Goal: Task Accomplishment & Management: Manage account settings

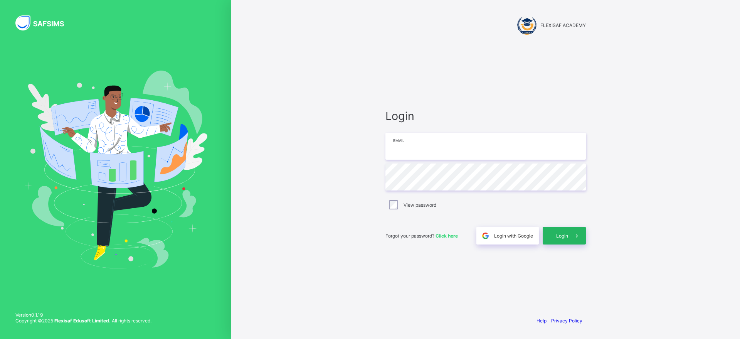
type input "**********"
click at [564, 229] on div "Login" at bounding box center [564, 236] width 43 height 18
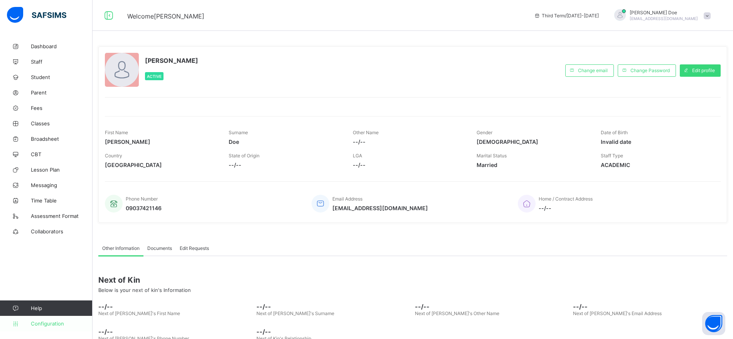
click at [53, 326] on span "Configuration" at bounding box center [61, 323] width 61 height 6
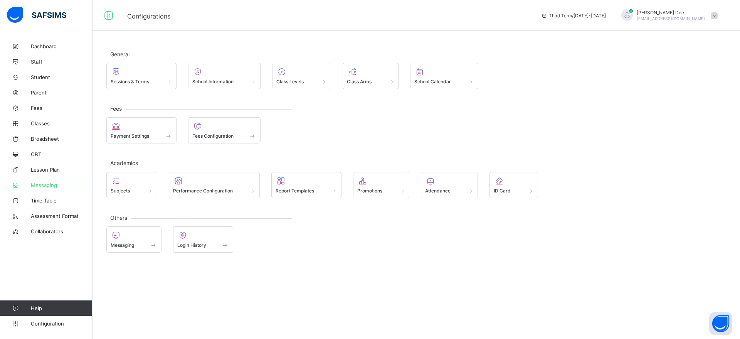
click at [52, 187] on span "Messaging" at bounding box center [62, 185] width 62 height 6
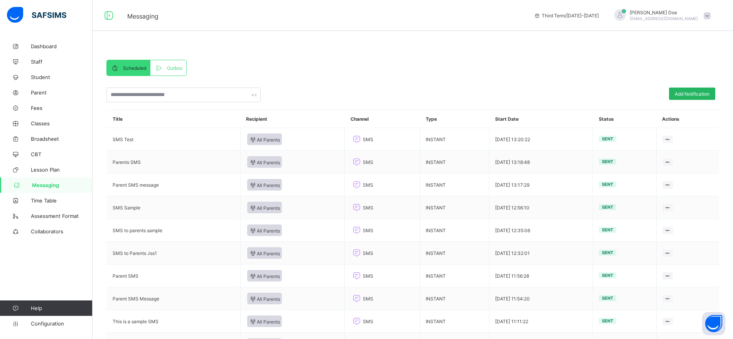
click at [711, 89] on div "Add Notification" at bounding box center [692, 93] width 46 height 12
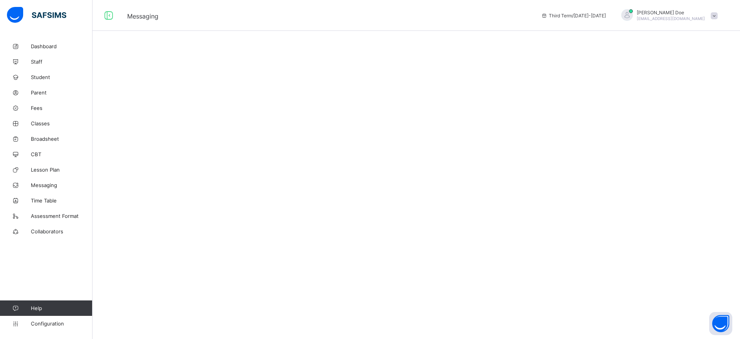
select select "****"
select select "*"
select select "**"
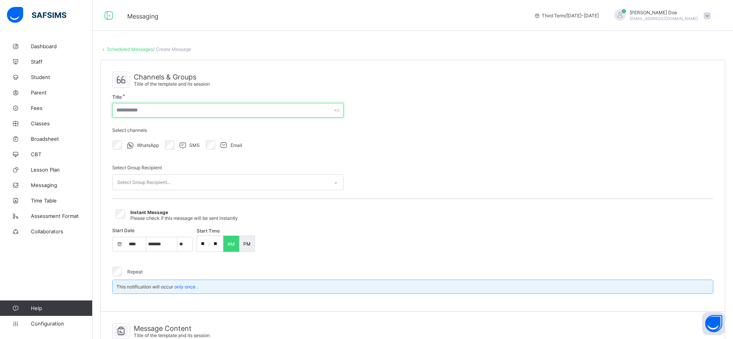
click at [221, 110] on input "text" at bounding box center [227, 110] width 231 height 15
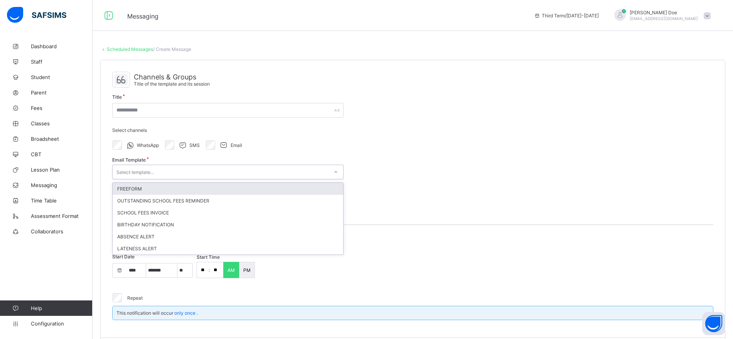
click at [220, 176] on div "Select template..." at bounding box center [221, 171] width 216 height 11
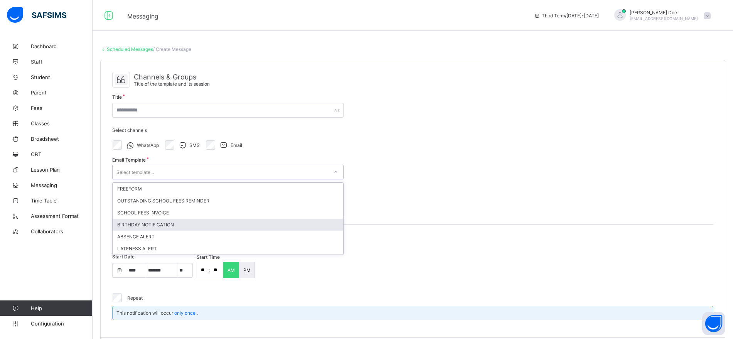
click at [210, 227] on div "BIRTHDAY NOTIFICATION" at bounding box center [228, 224] width 230 height 12
type input "**********"
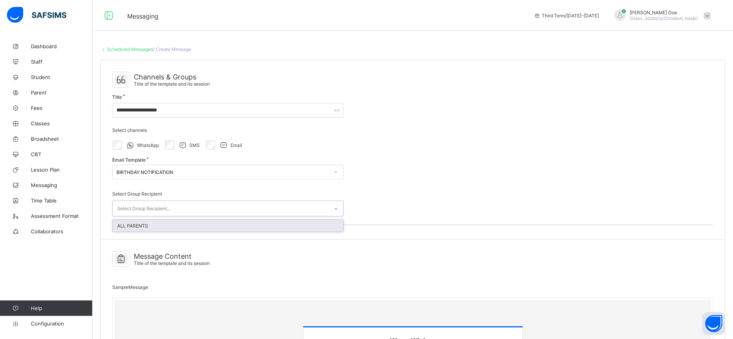
click at [215, 208] on div "Select Group Recipient..." at bounding box center [221, 208] width 216 height 15
click at [213, 222] on div "ALL PARENTS" at bounding box center [228, 226] width 230 height 12
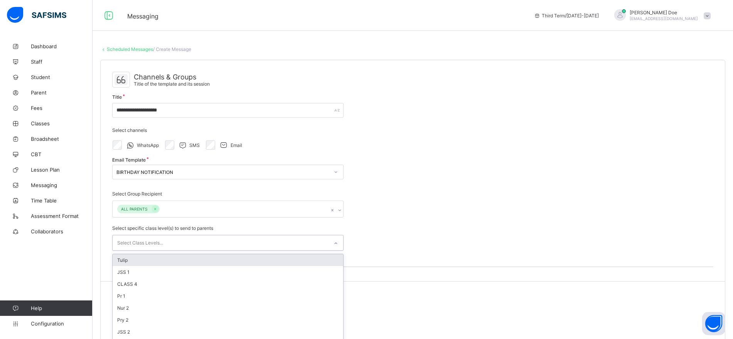
scroll to position [34, 0]
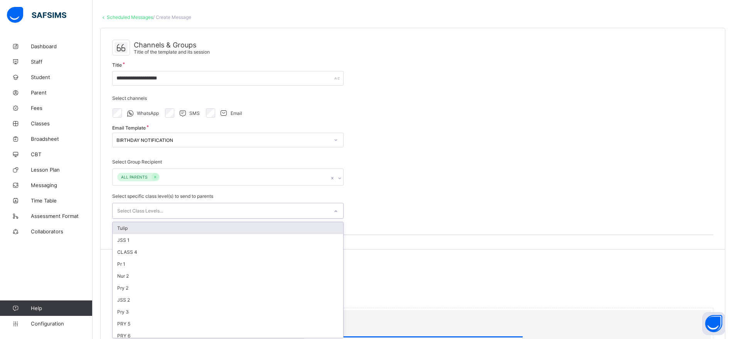
click at [272, 218] on div "option Tulip focused, 1 of 27. 27 results available. Use Up and Down to choose …" at bounding box center [227, 211] width 231 height 16
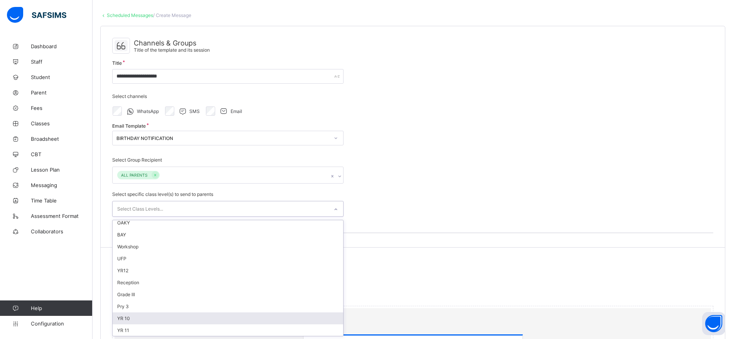
scroll to position [207, 0]
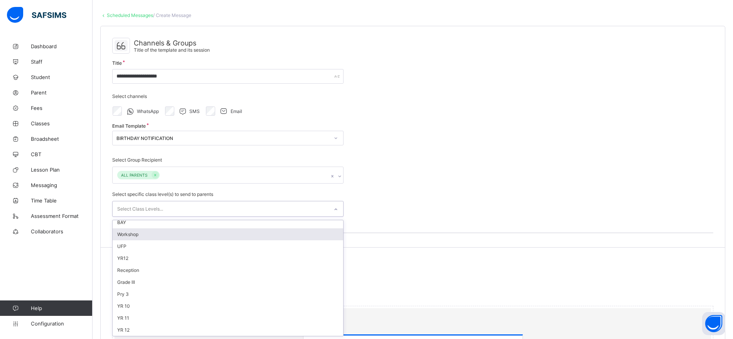
click at [200, 236] on div "Workshop" at bounding box center [228, 234] width 230 height 12
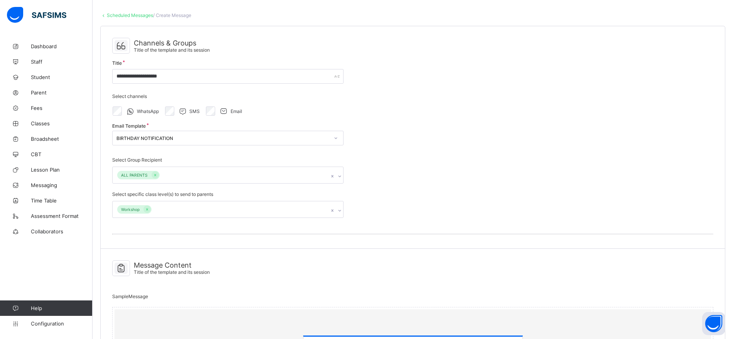
click at [401, 200] on div "**********" at bounding box center [413, 137] width 624 height 222
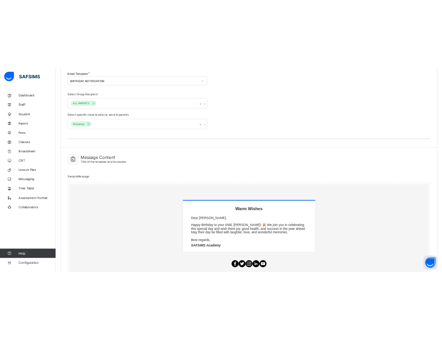
scroll to position [237, 0]
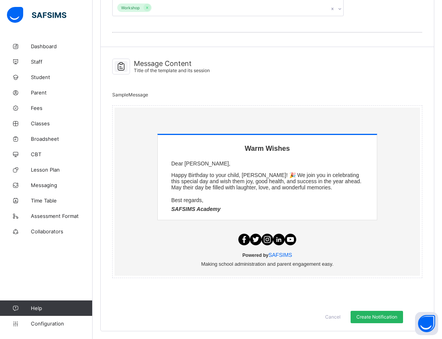
click at [367, 314] on span "Create Notification" at bounding box center [376, 317] width 41 height 6
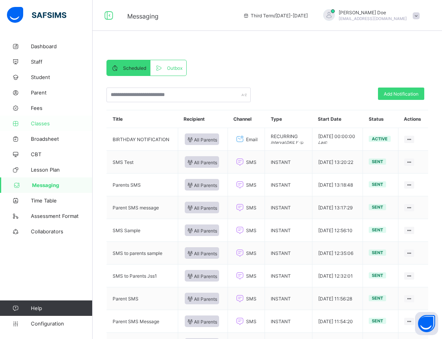
click at [43, 124] on span "Classes" at bounding box center [62, 123] width 62 height 6
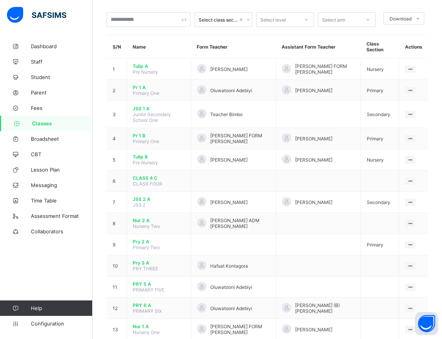
scroll to position [38, 0]
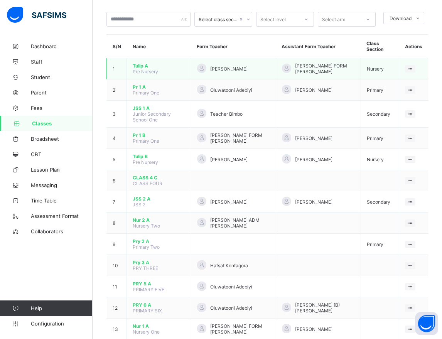
click at [140, 67] on span "Tulip A" at bounding box center [159, 66] width 52 height 6
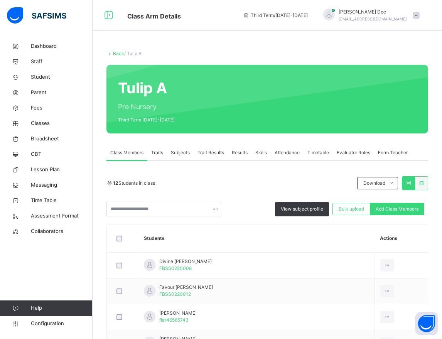
click at [116, 53] on link "Back" at bounding box center [118, 53] width 11 height 6
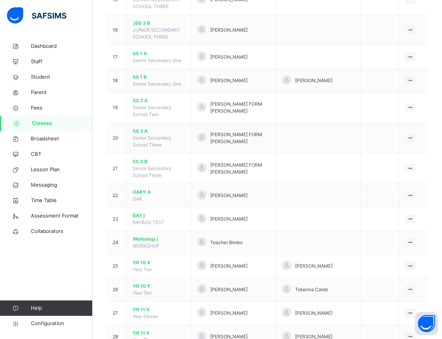
scroll to position [498, 0]
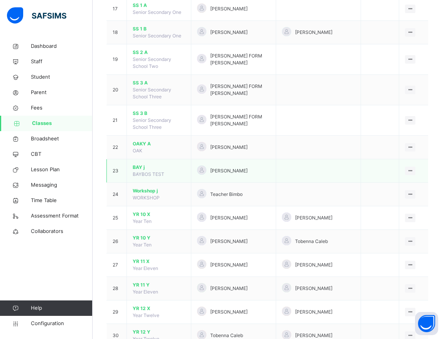
click at [136, 164] on span "BAY j" at bounding box center [159, 167] width 52 height 7
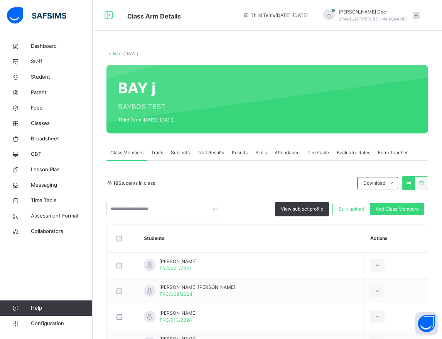
scroll to position [366, 0]
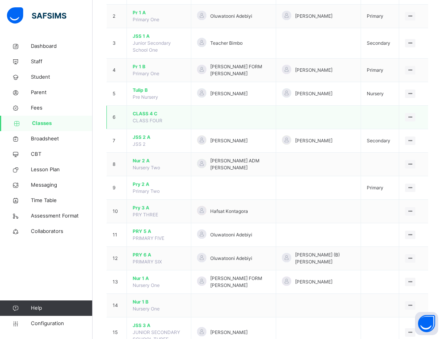
scroll to position [120, 0]
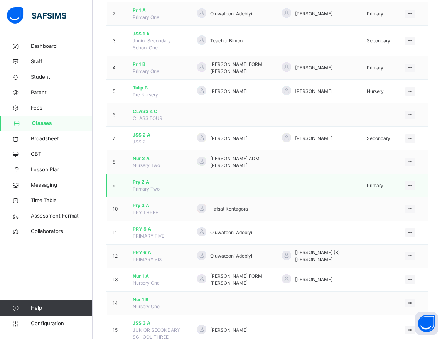
click at [137, 178] on span "Pry 2 A" at bounding box center [159, 181] width 52 height 7
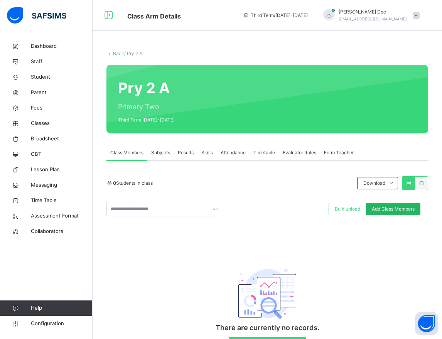
click at [391, 210] on span "Add Class Members" at bounding box center [392, 208] width 43 height 7
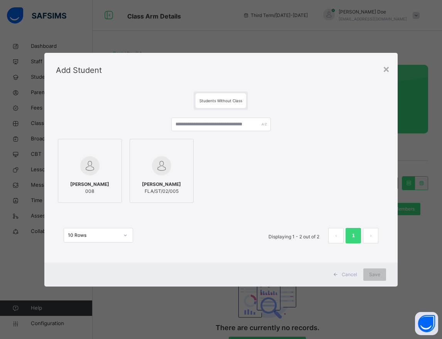
click at [101, 171] on div at bounding box center [89, 166] width 55 height 22
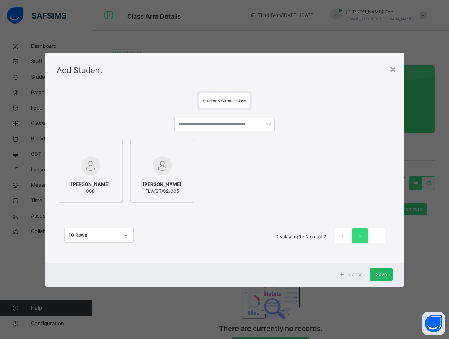
click at [379, 277] on span "Save" at bounding box center [381, 274] width 11 height 7
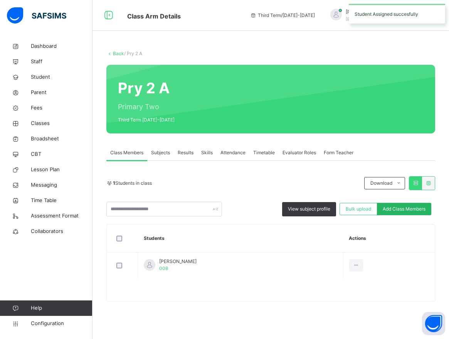
click at [392, 211] on span "Add Class Members" at bounding box center [404, 208] width 43 height 7
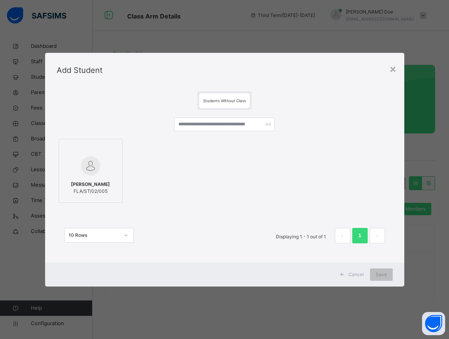
click at [104, 173] on div at bounding box center [90, 166] width 55 height 22
click at [374, 271] on div "Save" at bounding box center [381, 274] width 23 height 12
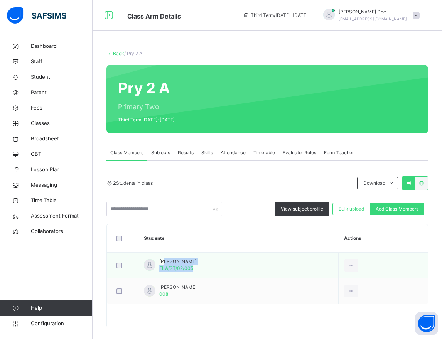
drag, startPoint x: 213, startPoint y: 260, endPoint x: 156, endPoint y: 260, distance: 56.6
click at [156, 260] on td "Abeeku Kukuba Caimile FLA/ST/02/005" at bounding box center [238, 265] width 200 height 26
click at [197, 264] on span "[PERSON_NAME]" at bounding box center [177, 261] width 37 height 7
drag, startPoint x: 211, startPoint y: 262, endPoint x: 158, endPoint y: 261, distance: 52.4
click at [158, 261] on td "Abeeku Kukuba Caimile FLA/ST/02/005" at bounding box center [238, 265] width 200 height 26
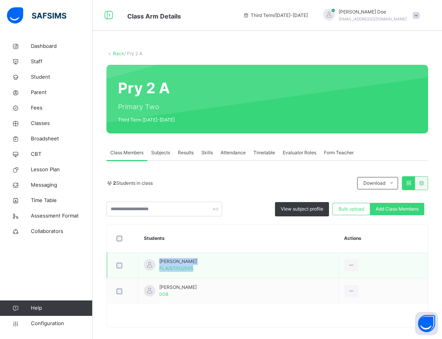
copy div "Abeeku Kukuba Caimile FLA/ST/02/005"
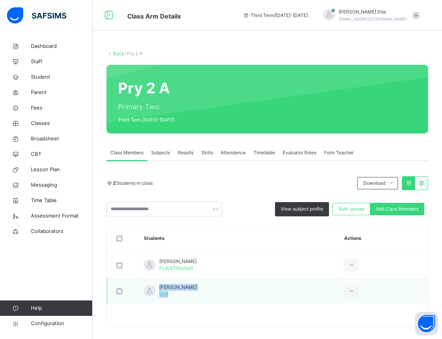
drag, startPoint x: 160, startPoint y: 286, endPoint x: 188, endPoint y: 284, distance: 28.6
click at [188, 284] on td "[PERSON_NAME] 008" at bounding box center [238, 291] width 200 height 26
copy div "[PERSON_NAME] 008"
click at [232, 168] on div "2 Students in class Download Pdf Report Excel Report View subject profile Bulk …" at bounding box center [266, 244] width 321 height 166
click at [42, 89] on span "Parent" at bounding box center [62, 93] width 62 height 8
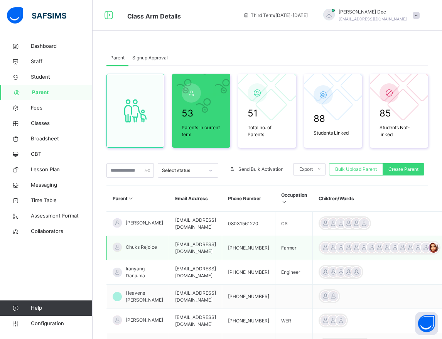
click at [130, 245] on span "Chuks Rejoice" at bounding box center [141, 247] width 31 height 7
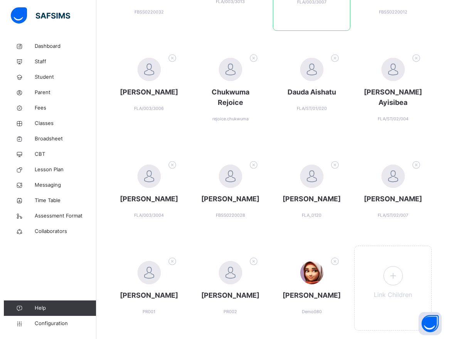
scroll to position [252, 0]
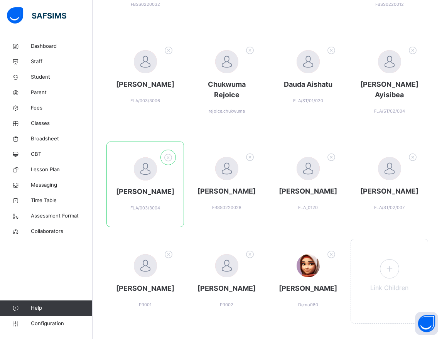
click at [169, 155] on icon at bounding box center [168, 157] width 12 height 13
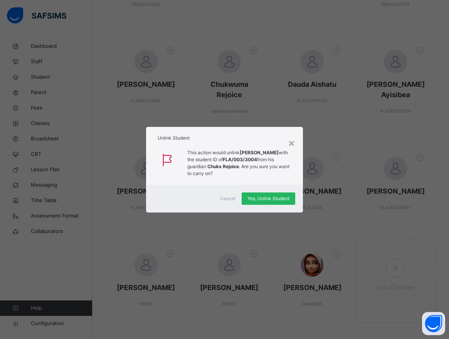
click at [264, 199] on span "Yes, Unlink Student" at bounding box center [268, 198] width 42 height 7
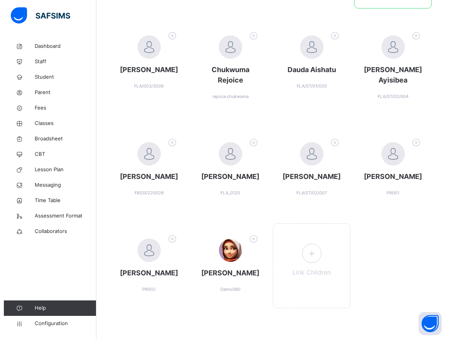
scroll to position [287, 0]
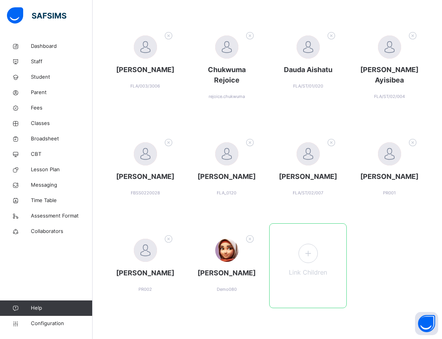
click at [312, 245] on icon at bounding box center [308, 252] width 14 height 15
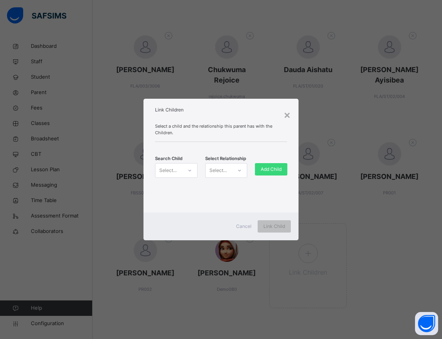
click at [188, 169] on icon at bounding box center [189, 170] width 5 height 8
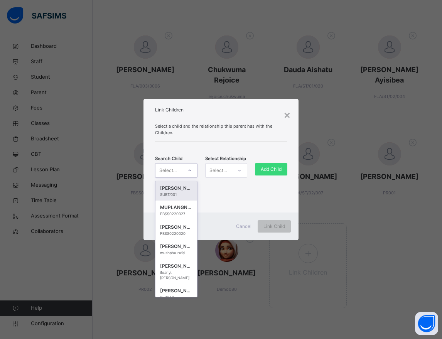
paste input "**********"
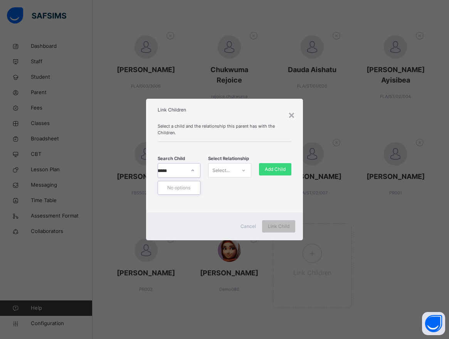
scroll to position [0, 0]
type input "******"
click at [180, 195] on div "008" at bounding box center [179, 194] width 33 height 5
click at [238, 173] on div at bounding box center [243, 170] width 13 height 12
click at [233, 215] on div "Guardian" at bounding box center [229, 213] width 42 height 13
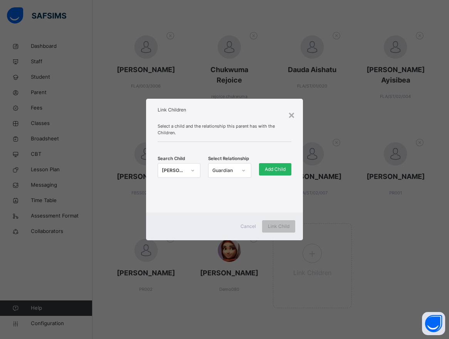
click at [277, 168] on span "Add Child" at bounding box center [275, 169] width 21 height 7
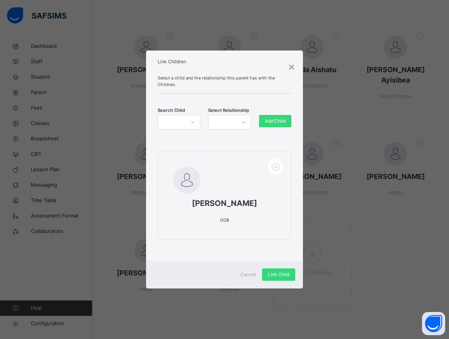
click at [190, 125] on div at bounding box center [192, 122] width 13 height 12
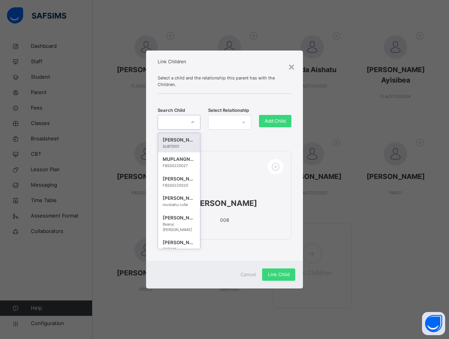
paste input "**********"
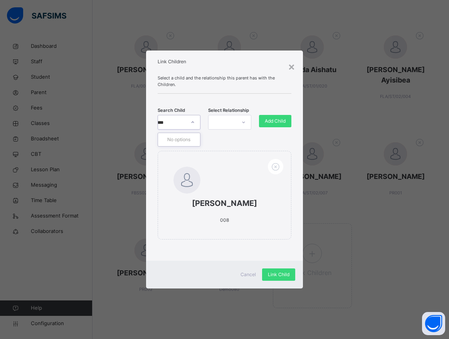
scroll to position [0, 36]
type input "**********"
click at [180, 145] on div "FLA/ST/02/005" at bounding box center [179, 146] width 33 height 5
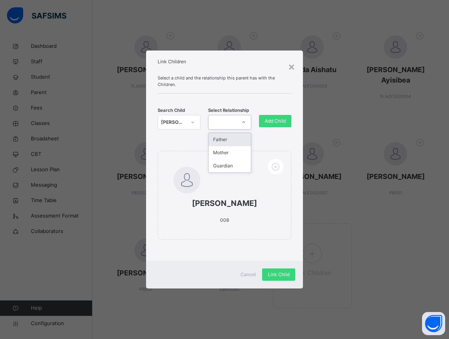
click at [242, 121] on icon at bounding box center [243, 122] width 5 height 8
click at [235, 167] on div "Guardian" at bounding box center [229, 165] width 42 height 13
click at [283, 123] on span "Add Child" at bounding box center [275, 121] width 21 height 7
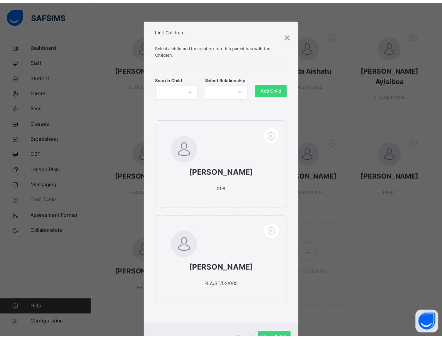
scroll to position [34, 0]
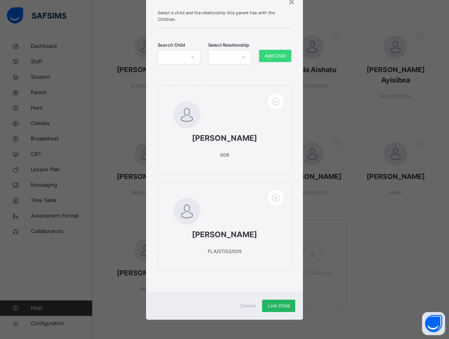
click at [272, 305] on span "Link Child" at bounding box center [279, 305] width 22 height 7
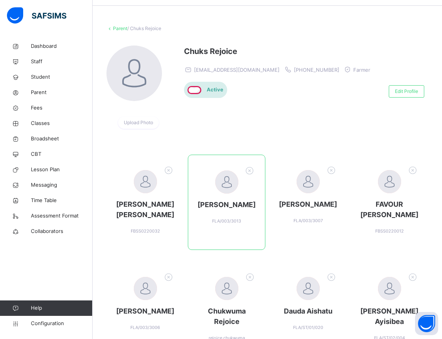
scroll to position [33, 0]
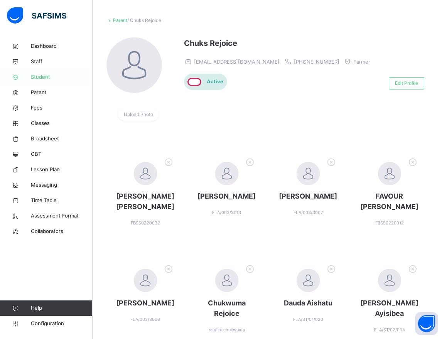
click at [45, 77] on span "Student" at bounding box center [62, 77] width 62 height 8
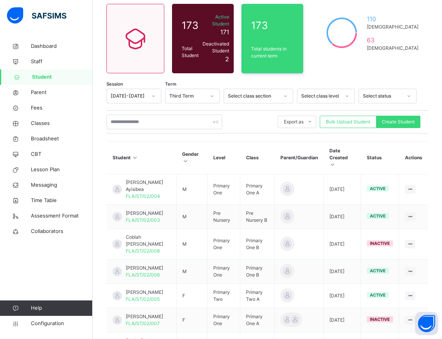
scroll to position [67, 0]
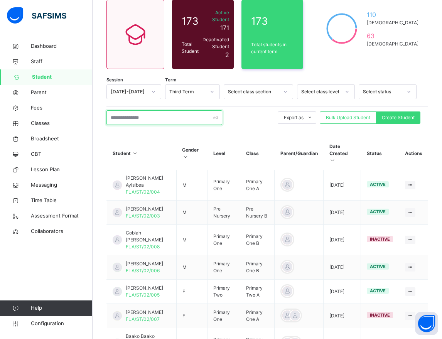
click at [138, 114] on input "text" at bounding box center [164, 117] width 116 height 15
paste input "**********"
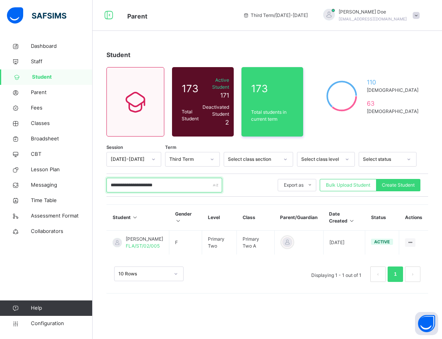
scroll to position [0, 0]
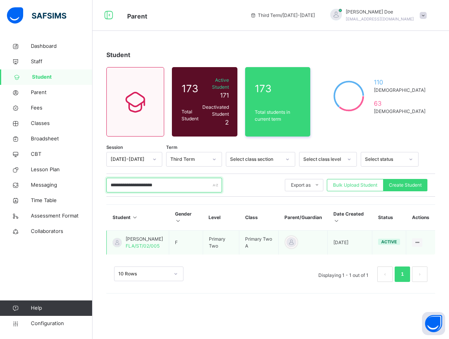
type input "**********"
click at [151, 239] on span "[PERSON_NAME]" at bounding box center [144, 238] width 37 height 7
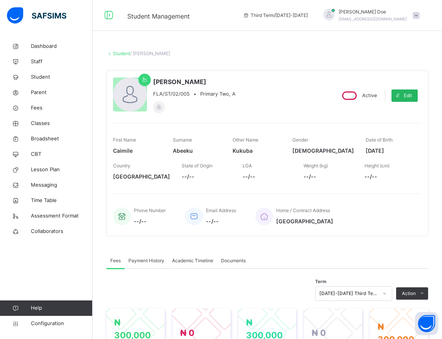
click at [412, 95] on span "Edit" at bounding box center [407, 95] width 8 height 7
select select "**"
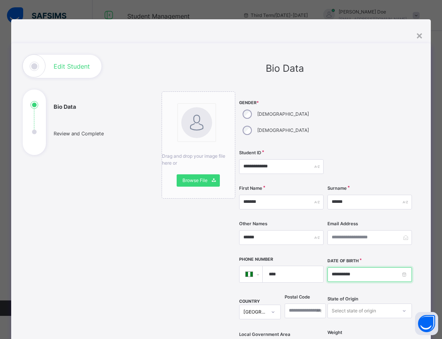
click at [406, 267] on input "**********" at bounding box center [369, 274] width 84 height 15
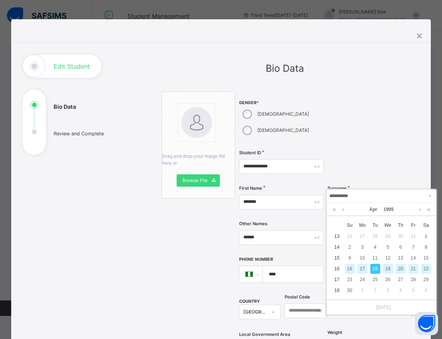
scroll to position [65, 0]
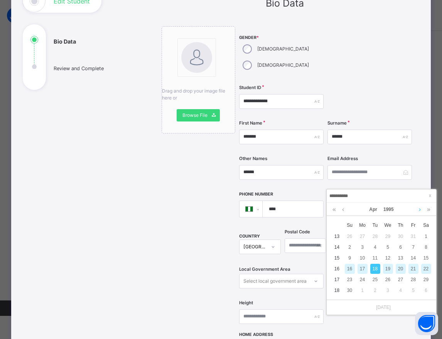
click at [420, 210] on link at bounding box center [420, 209] width 6 height 13
click at [411, 256] on div "18" at bounding box center [413, 258] width 10 height 10
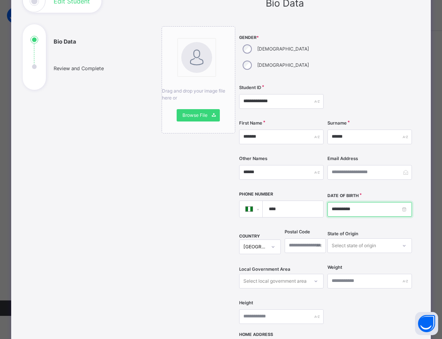
click at [407, 202] on input "**********" at bounding box center [369, 209] width 84 height 15
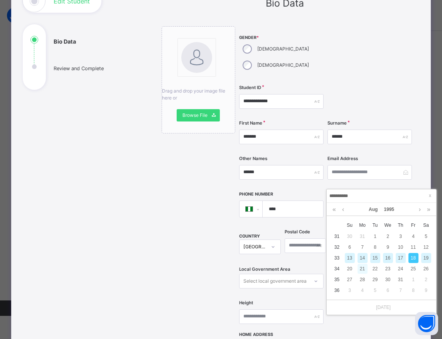
click at [365, 269] on div "21" at bounding box center [362, 269] width 10 height 10
type input "**********"
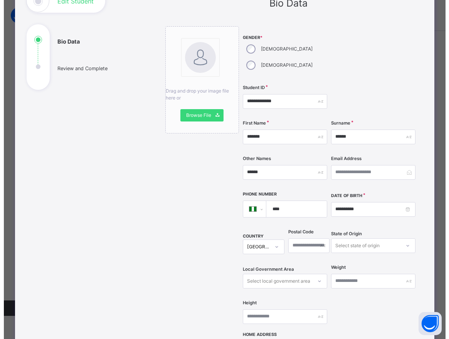
scroll to position [206, 0]
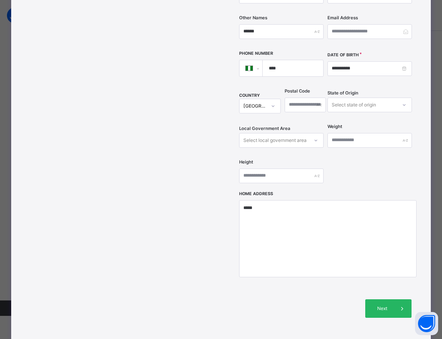
click at [390, 305] on span "Next" at bounding box center [382, 308] width 22 height 7
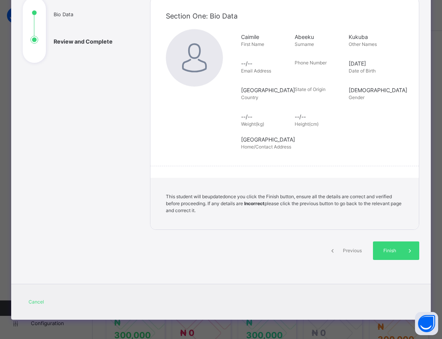
scroll to position [92, 0]
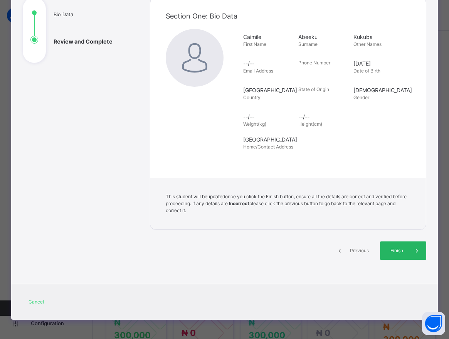
click at [394, 252] on span "Finish" at bounding box center [397, 250] width 22 height 7
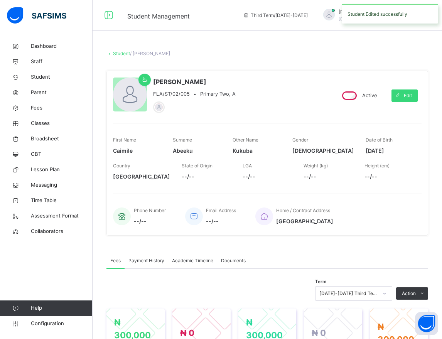
click at [126, 52] on link "Student" at bounding box center [121, 53] width 17 height 6
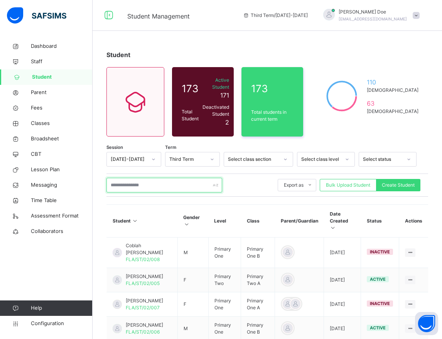
click at [151, 182] on input "text" at bounding box center [164, 185] width 116 height 15
paste input "**********"
type input "**********"
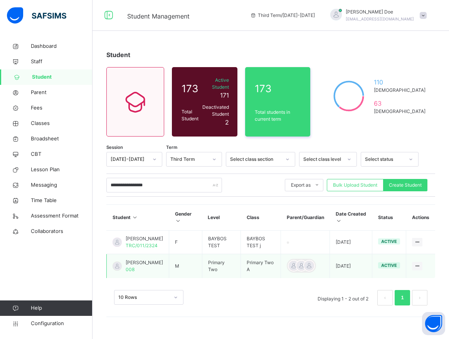
click at [134, 263] on span "[PERSON_NAME]" at bounding box center [144, 262] width 37 height 7
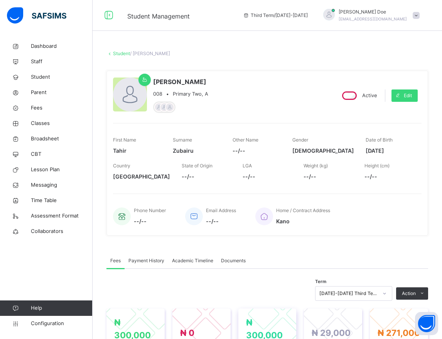
scroll to position [58, 0]
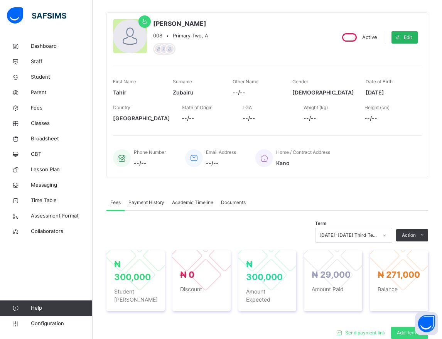
click at [403, 44] on span at bounding box center [397, 37] width 12 height 12
select select "**"
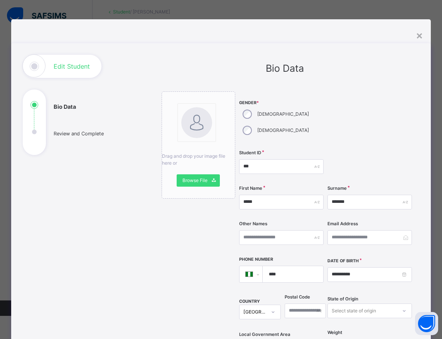
scroll to position [98, 0]
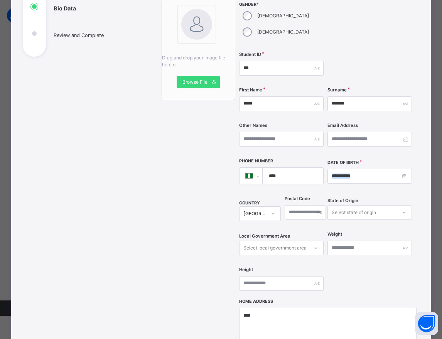
drag, startPoint x: 405, startPoint y: 168, endPoint x: 406, endPoint y: 160, distance: 7.4
click at [406, 160] on div "**********" at bounding box center [369, 176] width 84 height 34
click at [406, 169] on input "**********" at bounding box center [369, 176] width 84 height 15
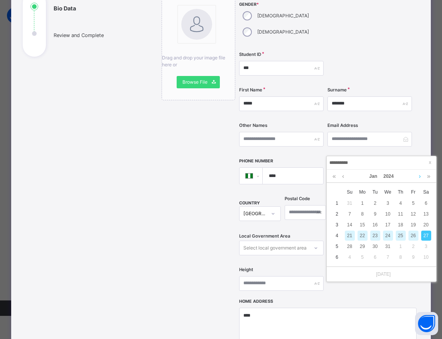
click at [419, 176] on link at bounding box center [420, 176] width 6 height 13
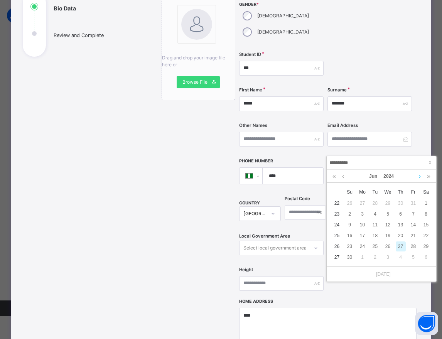
click at [419, 176] on link at bounding box center [420, 176] width 6 height 13
click at [398, 233] on div "22" at bounding box center [400, 235] width 10 height 10
type input "**********"
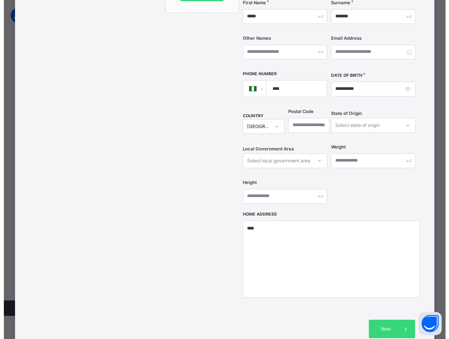
scroll to position [198, 0]
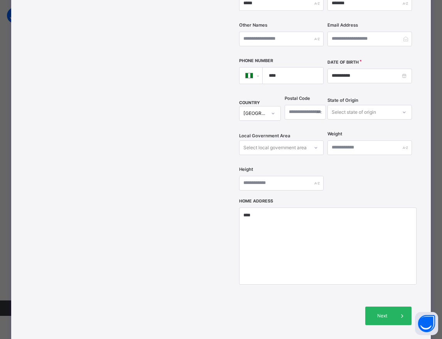
click at [385, 312] on span "Next" at bounding box center [382, 315] width 22 height 7
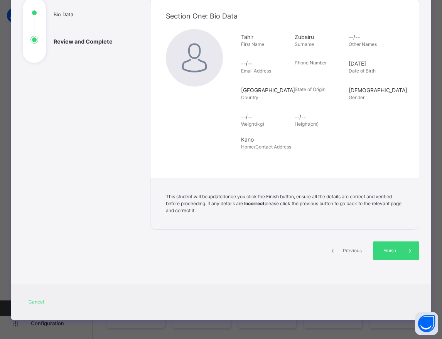
scroll to position [92, 0]
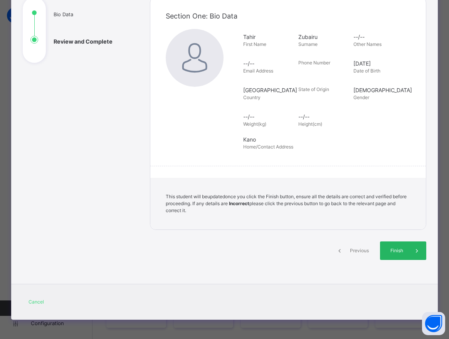
click at [401, 253] on span "Finish" at bounding box center [397, 250] width 22 height 7
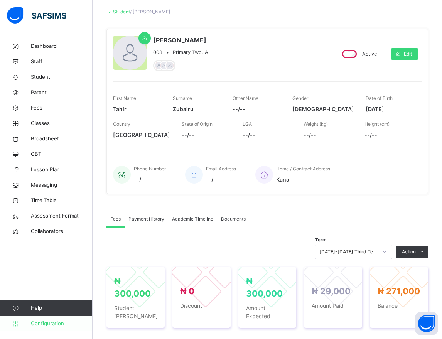
click at [46, 327] on link "Configuration" at bounding box center [46, 323] width 92 height 15
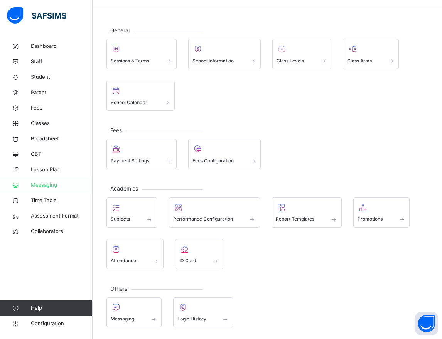
scroll to position [24, 0]
click at [45, 188] on span "Messaging" at bounding box center [62, 185] width 62 height 8
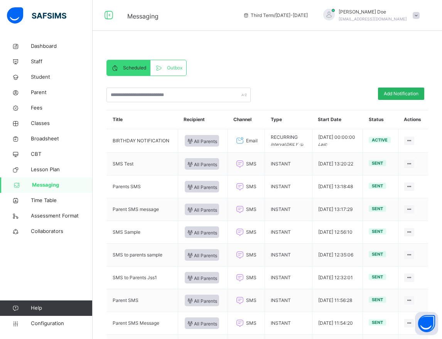
click at [418, 94] on span "Add Notification" at bounding box center [400, 93] width 35 height 7
select select "****"
select select "*"
select select "**"
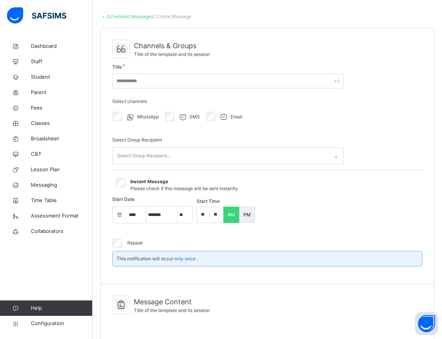
scroll to position [40, 0]
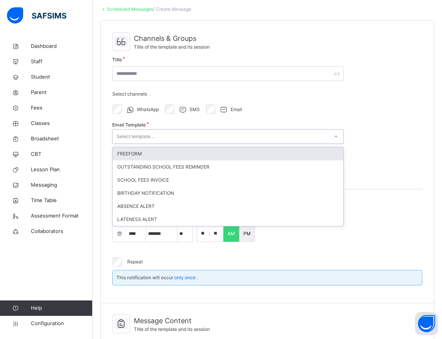
click at [236, 135] on div "Select template..." at bounding box center [221, 137] width 216 height 12
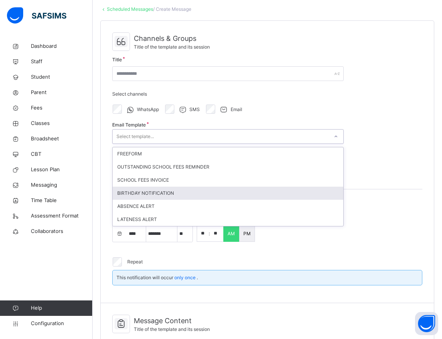
click at [213, 195] on div "BIRTHDAY NOTIFICATION" at bounding box center [228, 193] width 230 height 13
type input "**********"
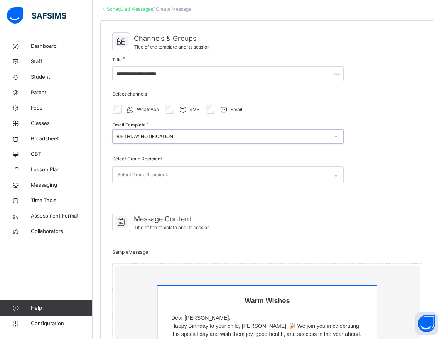
click at [230, 173] on div "Select Group Recipient..." at bounding box center [221, 174] width 216 height 16
click at [338, 174] on div at bounding box center [335, 176] width 13 height 12
click at [313, 187] on div "Select Group Recipient Select Group Recipient..." at bounding box center [227, 169] width 231 height 39
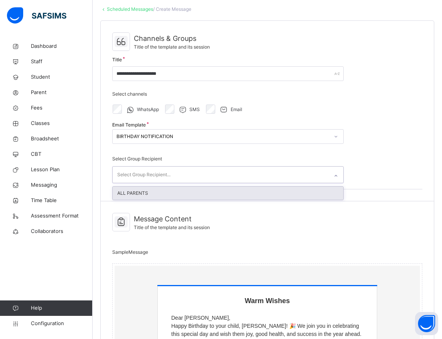
click at [301, 180] on div "Select Group Recipient..." at bounding box center [221, 174] width 216 height 16
click at [284, 191] on div "ALL PARENTS" at bounding box center [228, 193] width 230 height 13
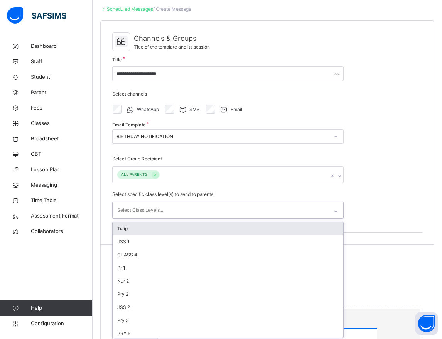
click at [309, 208] on div "Select Class Levels..." at bounding box center [221, 210] width 216 height 16
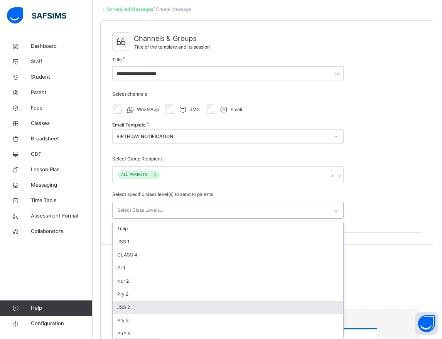
scroll to position [12, 0]
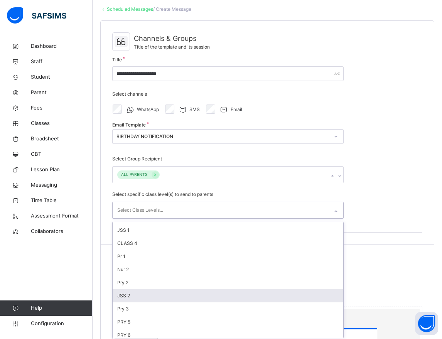
click at [264, 297] on div "JSS 2" at bounding box center [228, 295] width 230 height 13
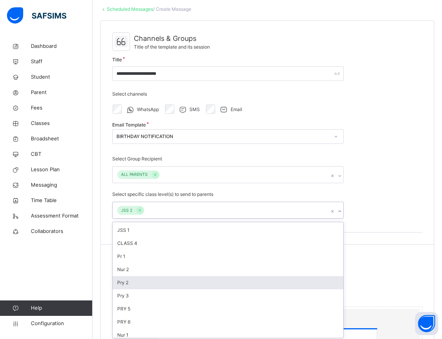
click at [262, 282] on div "Pry 2" at bounding box center [228, 282] width 230 height 13
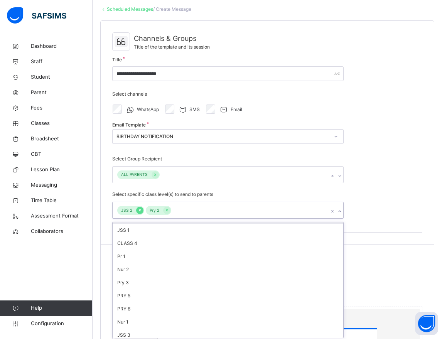
click at [138, 208] on icon at bounding box center [140, 209] width 4 height 5
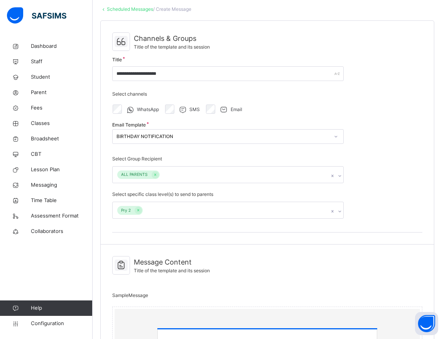
click at [399, 210] on div "**********" at bounding box center [267, 133] width 333 height 224
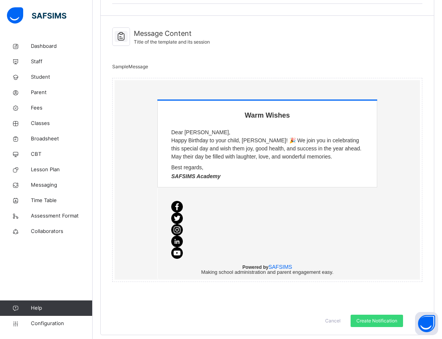
scroll to position [273, 0]
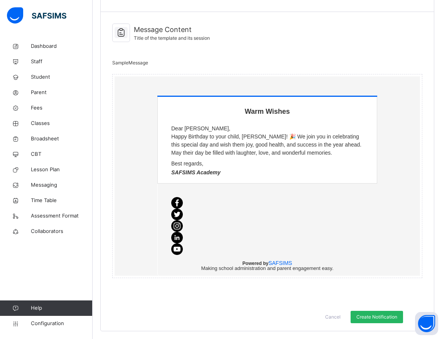
click at [383, 313] on span "Create Notification" at bounding box center [376, 316] width 41 height 7
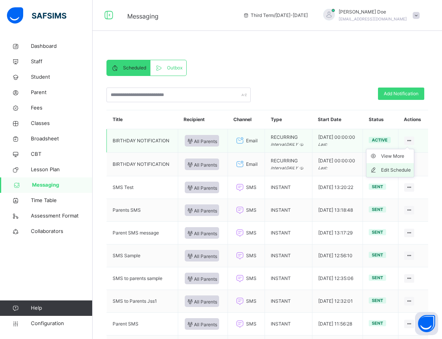
click at [397, 170] on div "Edit Schedule" at bounding box center [396, 170] width 30 height 8
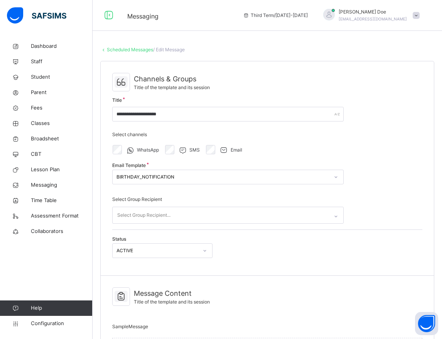
click at [122, 49] on link "Scheduled Messages" at bounding box center [130, 50] width 46 height 6
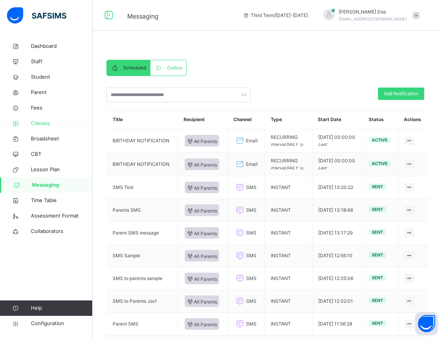
click at [39, 126] on span "Classes" at bounding box center [62, 123] width 62 height 8
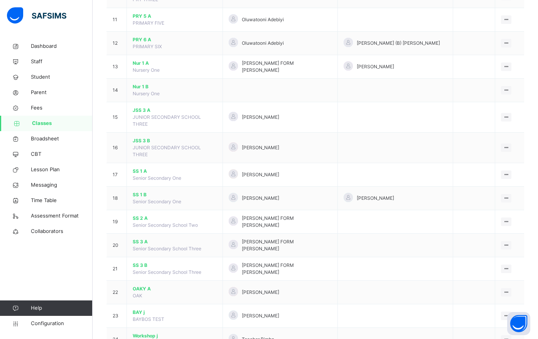
scroll to position [333, 0]
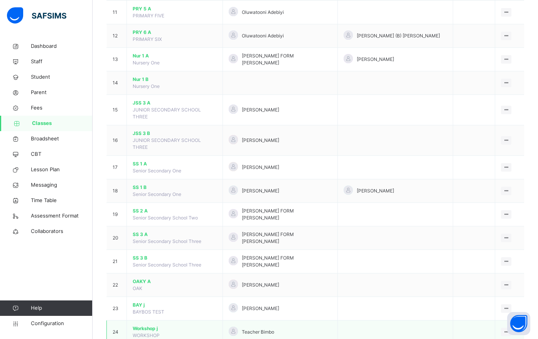
click at [140, 325] on span "Workshop j" at bounding box center [175, 328] width 84 height 7
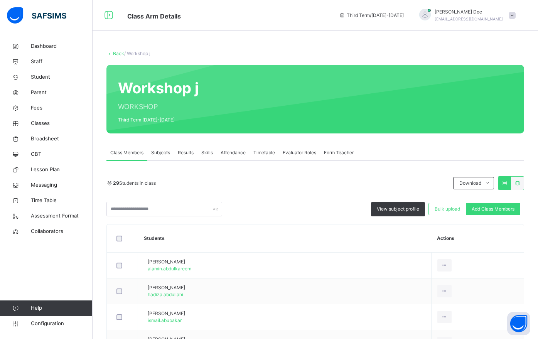
click at [183, 156] on div "Results" at bounding box center [186, 152] width 24 height 15
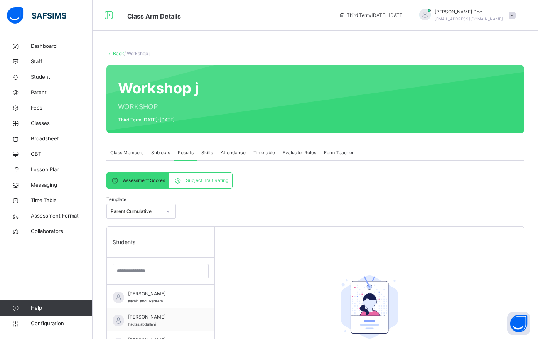
click at [165, 208] on div at bounding box center [167, 211] width 13 height 12
click at [205, 210] on div "Template Parent Cumulative" at bounding box center [314, 213] width 417 height 26
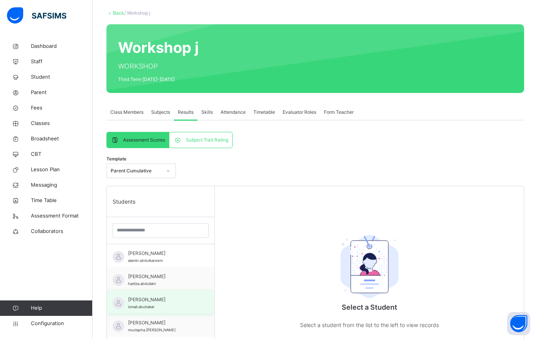
scroll to position [57, 0]
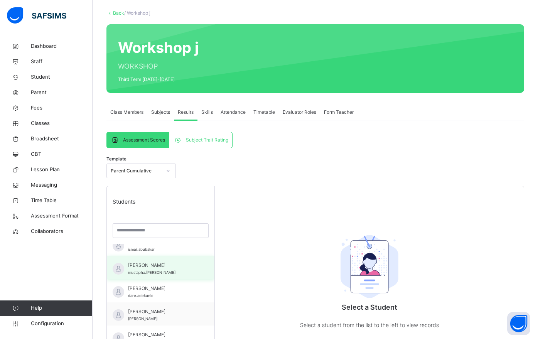
click at [178, 267] on span "[PERSON_NAME]" at bounding box center [162, 265] width 69 height 7
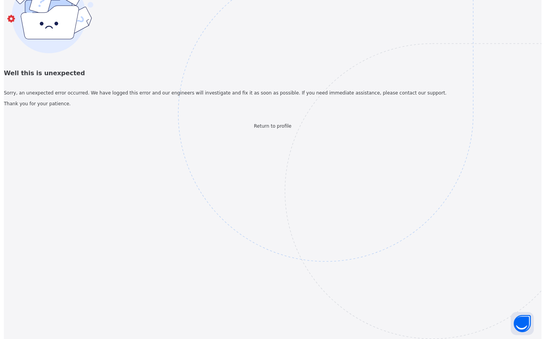
scroll to position [0, 0]
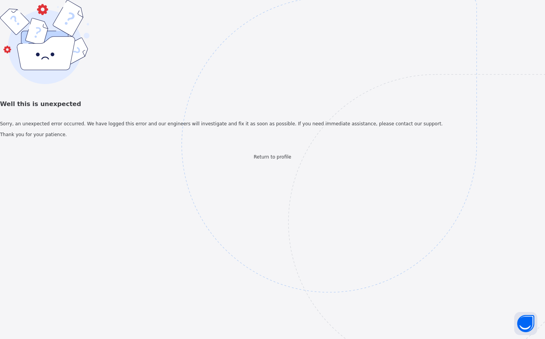
click at [445, 138] on img at bounding box center [382, 183] width 402 height 373
click at [260, 160] on span "Return to profile" at bounding box center [272, 156] width 37 height 5
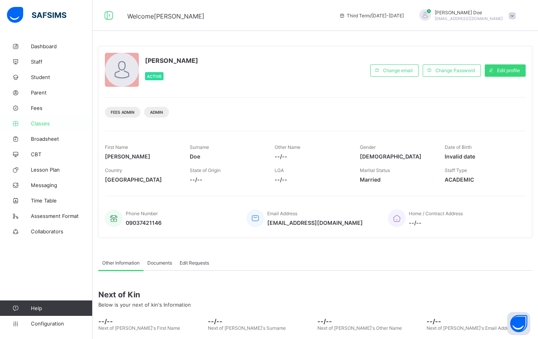
click at [47, 124] on span "Classes" at bounding box center [62, 123] width 62 height 6
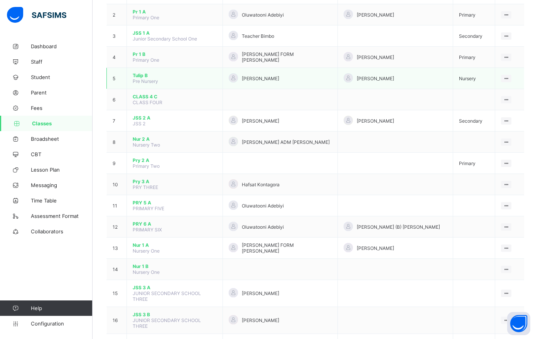
scroll to position [118, 0]
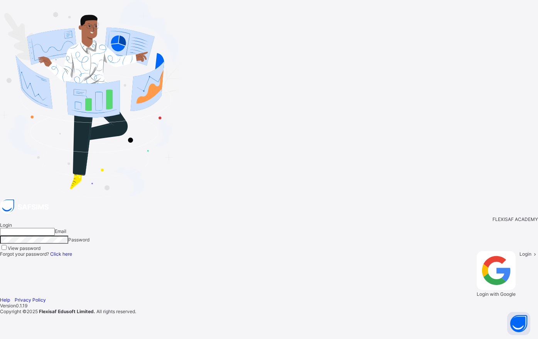
type input "**********"
